Goal: Information Seeking & Learning: Learn about a topic

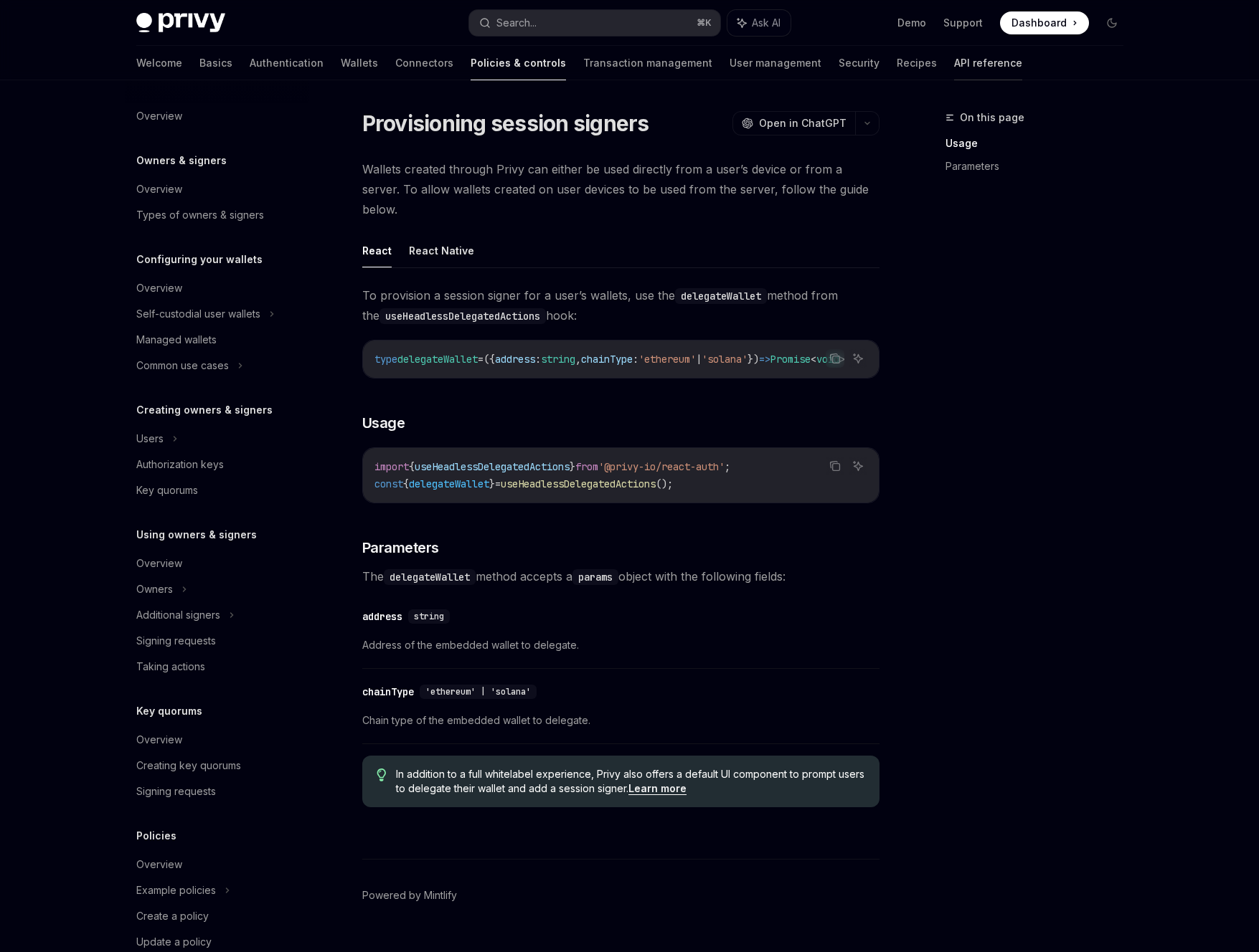
click at [954, 65] on link "API reference" at bounding box center [988, 63] width 68 height 34
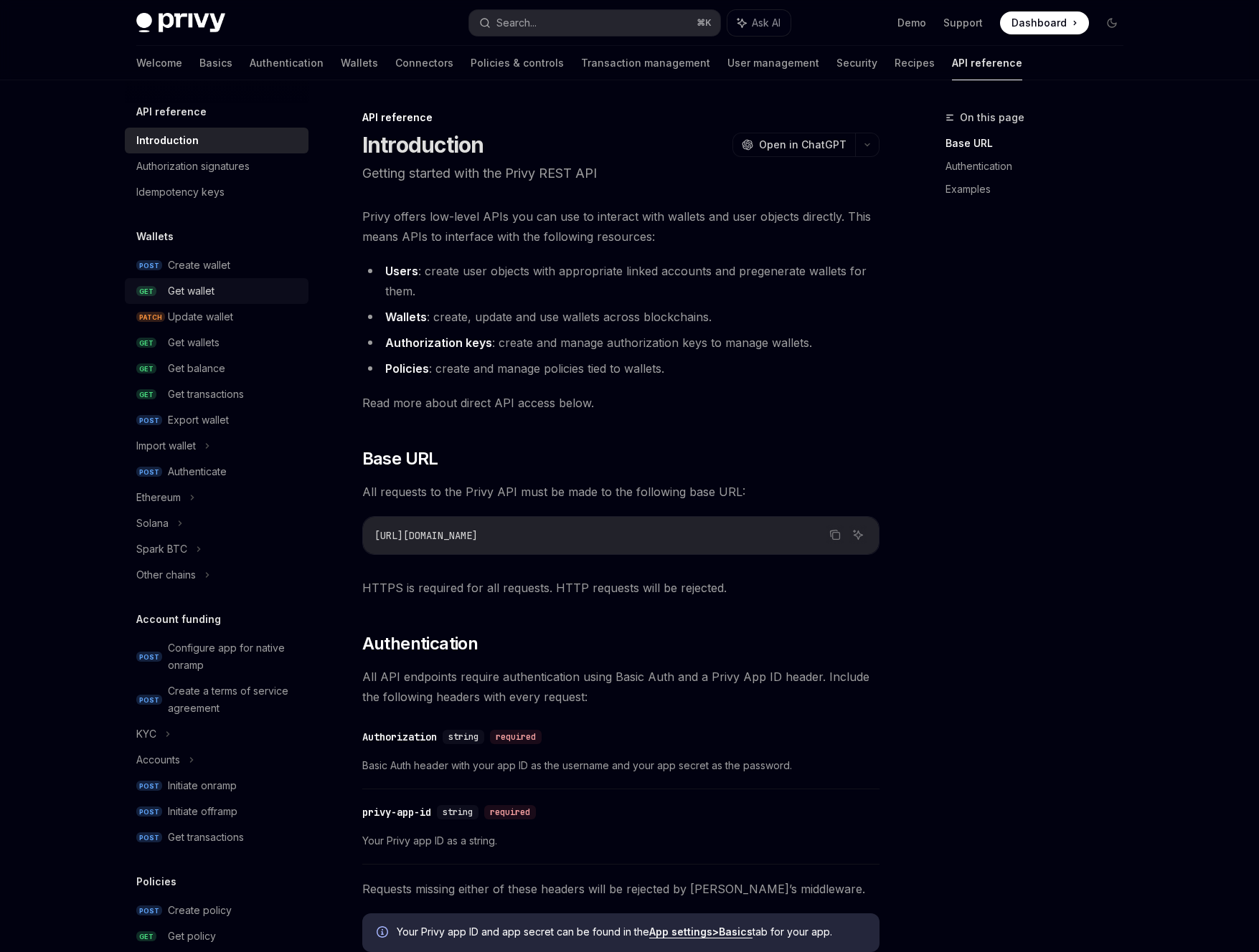
click at [203, 287] on div "Get wallet" at bounding box center [191, 291] width 47 height 17
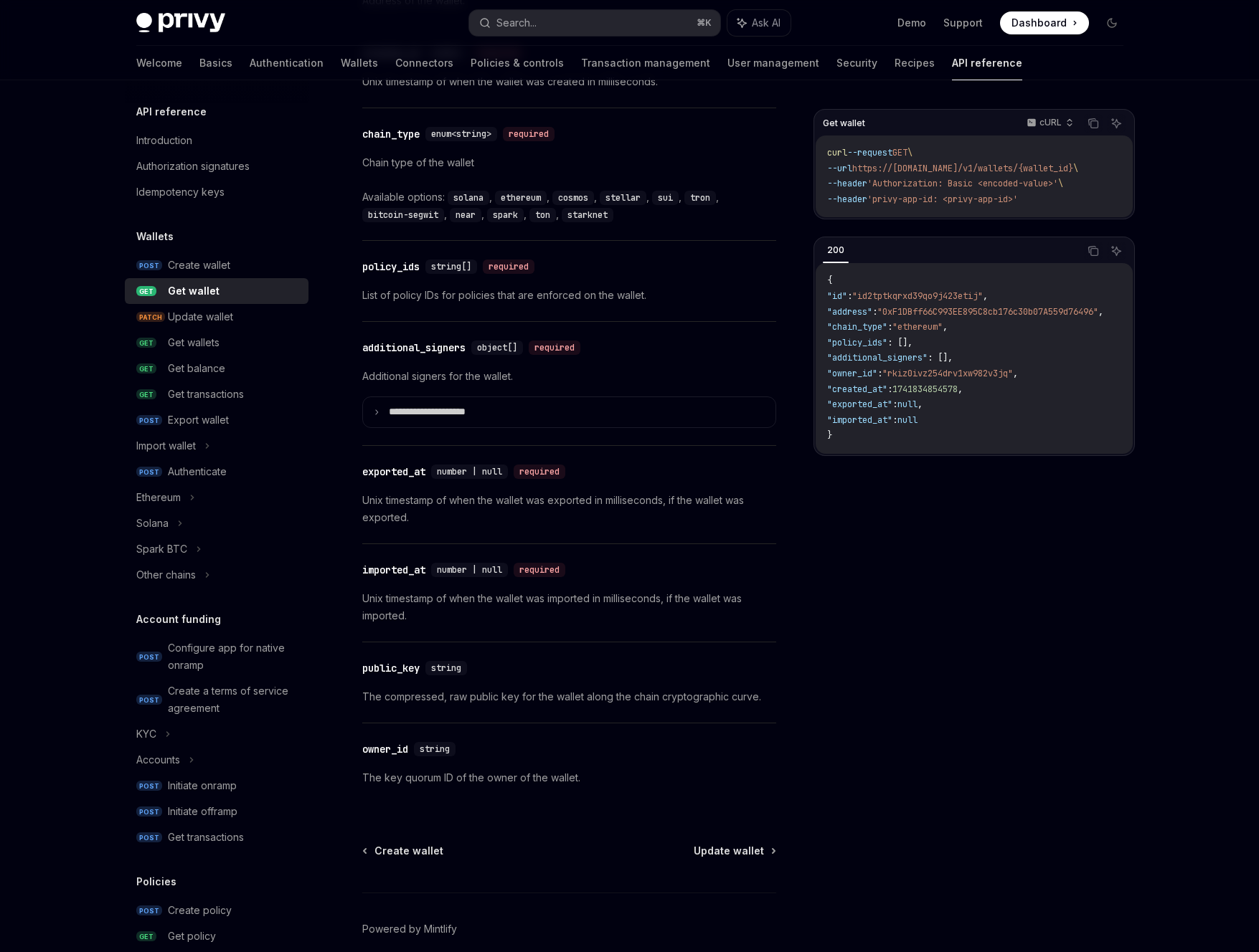
scroll to position [919, 0]
click at [162, 488] on div "Ethereum" at bounding box center [217, 497] width 183 height 26
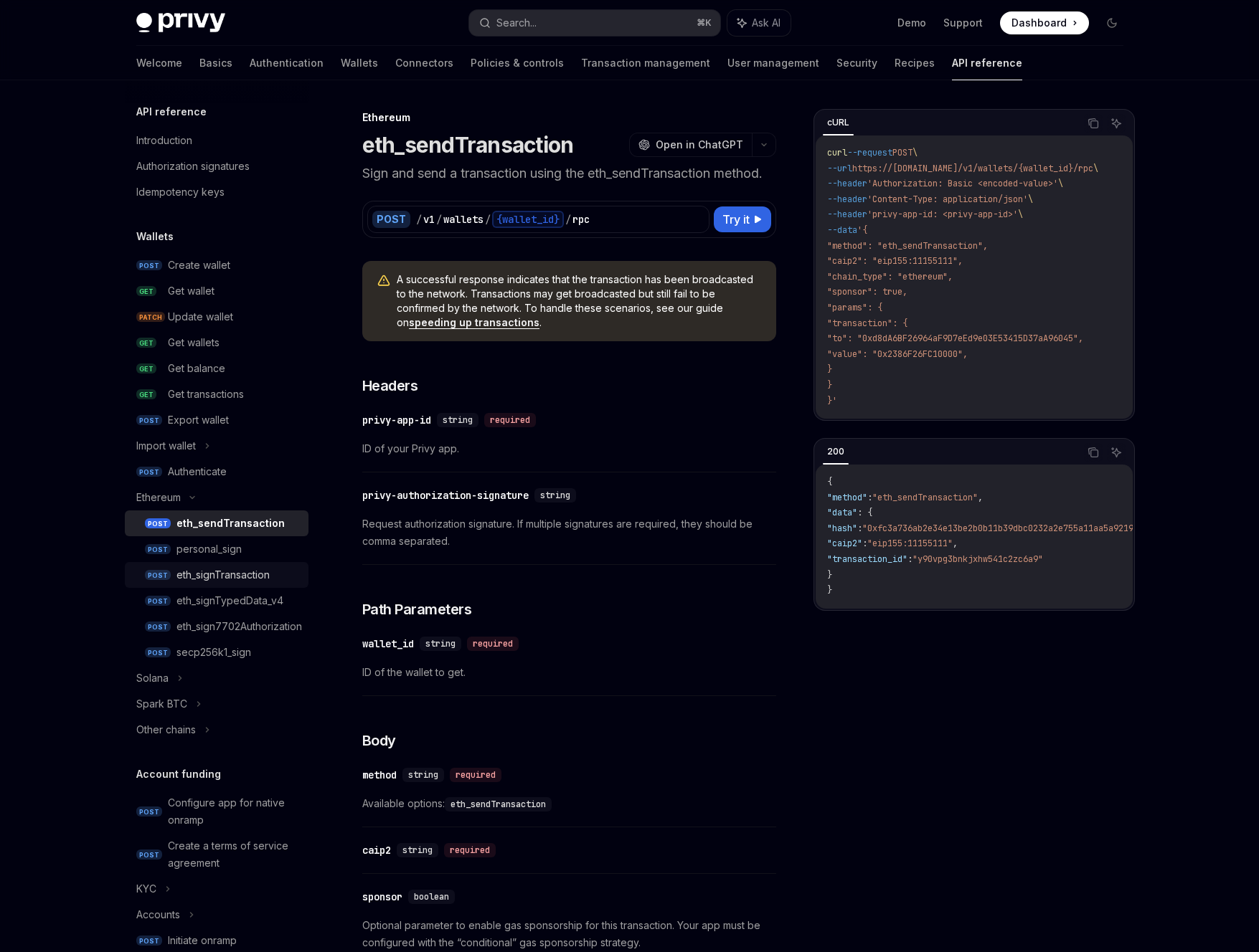
click at [239, 578] on div "eth_signTransaction" at bounding box center [223, 575] width 93 height 17
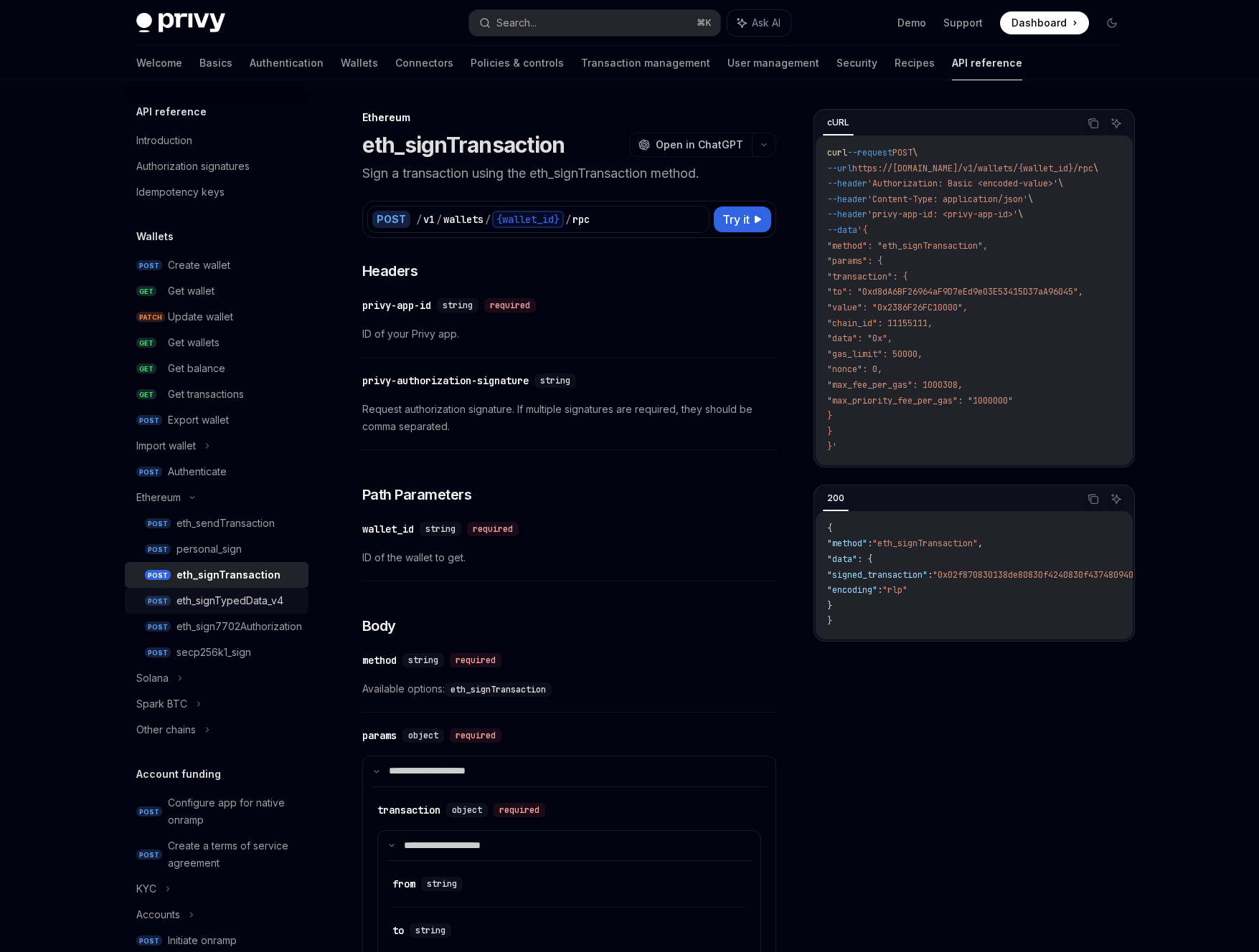
click at [235, 601] on div "eth_signTypedData_v4" at bounding box center [230, 601] width 107 height 17
type textarea "*"
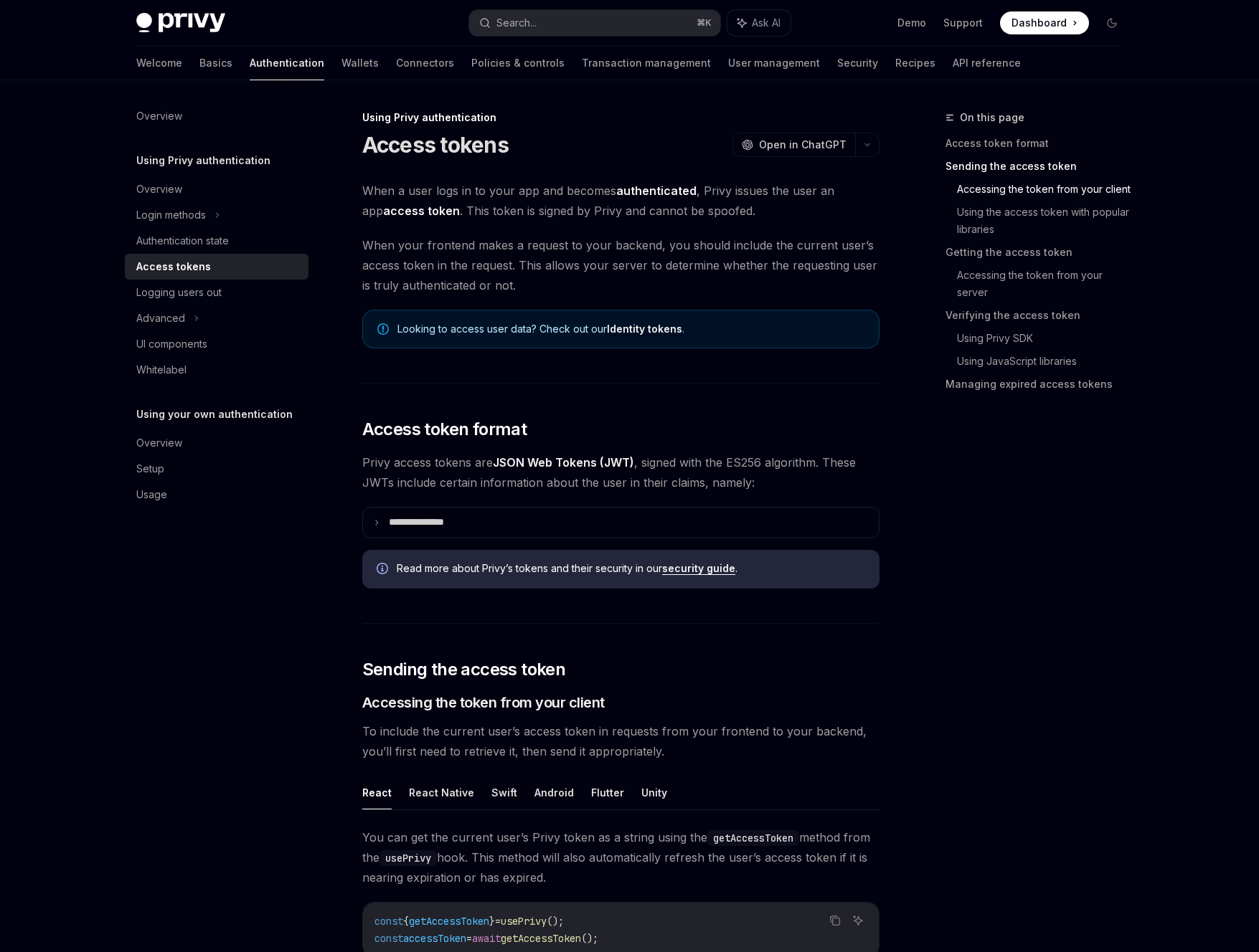
scroll to position [764, 0]
